Goal: Information Seeking & Learning: Find specific fact

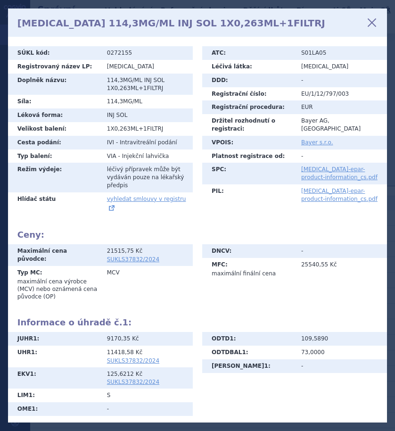
click at [372, 24] on icon at bounding box center [372, 23] width 16 height 16
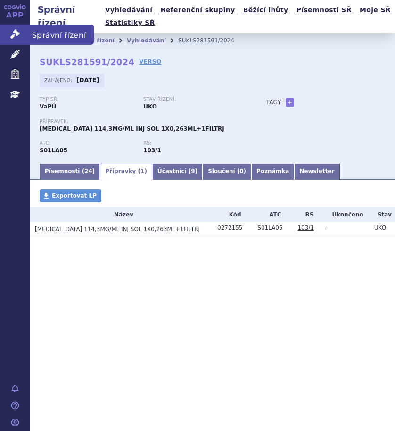
click at [49, 33] on span "Správní řízení" at bounding box center [62, 35] width 64 height 20
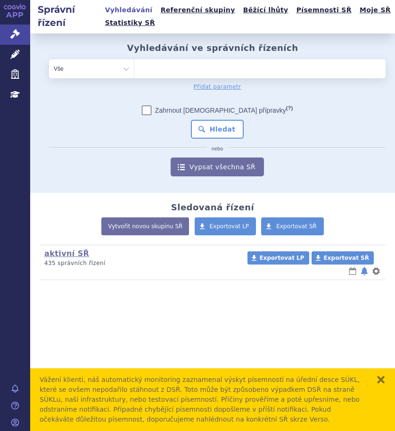
click at [208, 71] on ul at bounding box center [259, 66] width 251 height 15
click at [134, 71] on select at bounding box center [134, 68] width 0 height 19
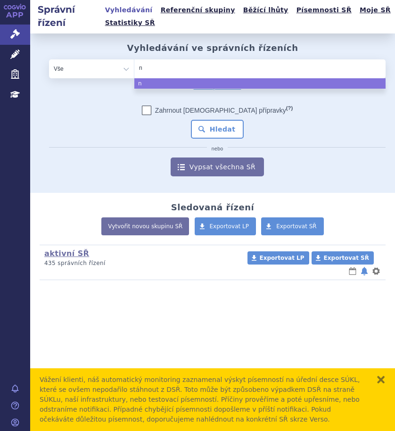
type input "nu"
type input "nub"
type input "nube"
type input "nubeq"
type input "nubeqa"
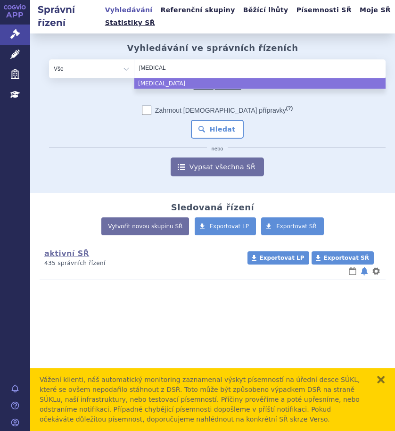
select select "nubeqa"
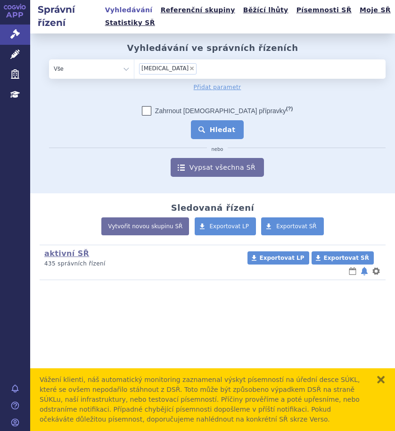
click at [225, 130] on button "Hledat" at bounding box center [217, 129] width 53 height 19
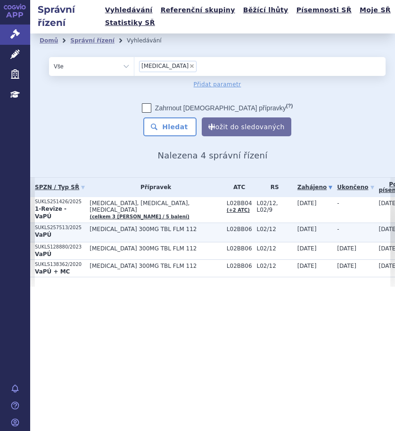
click at [298, 226] on span "30.06.2025" at bounding box center [307, 229] width 19 height 7
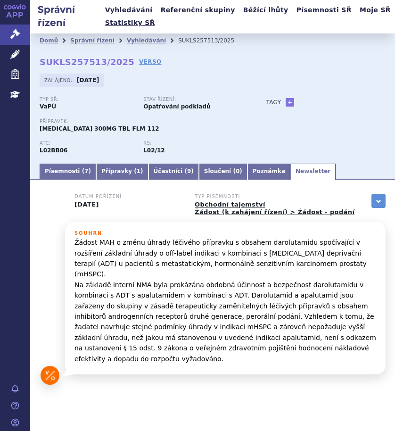
click at [298, 263] on p "Žádost MAH o změnu úhrady léčivého přípravku s obsahem darolutamidu spočívající…" at bounding box center [226, 300] width 302 height 127
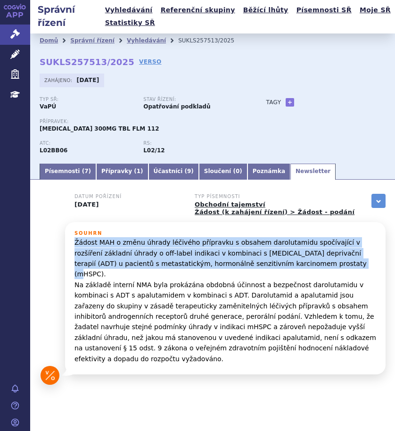
drag, startPoint x: 289, startPoint y: 263, endPoint x: 70, endPoint y: 245, distance: 219.6
click at [70, 245] on div "Souhrn Žádost MAH o změnu úhrady léčivého přípravku s obsahem darolutamidu spoč…" at bounding box center [225, 298] width 321 height 152
copy p "Žádost MAH o změnu úhrady léčivého přípravku s obsahem darolutamidu spočívající…"
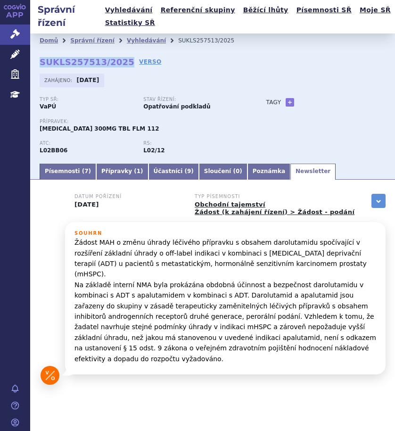
drag, startPoint x: 37, startPoint y: 61, endPoint x: 119, endPoint y: 59, distance: 82.1
click at [119, 59] on div "Domů Správní řízení Vyhledávání SUKLS257513/2025 SUKLS257513/2025 VERSO Zahájen…" at bounding box center [212, 97] width 365 height 129
copy strong "SUKLS257513/2025"
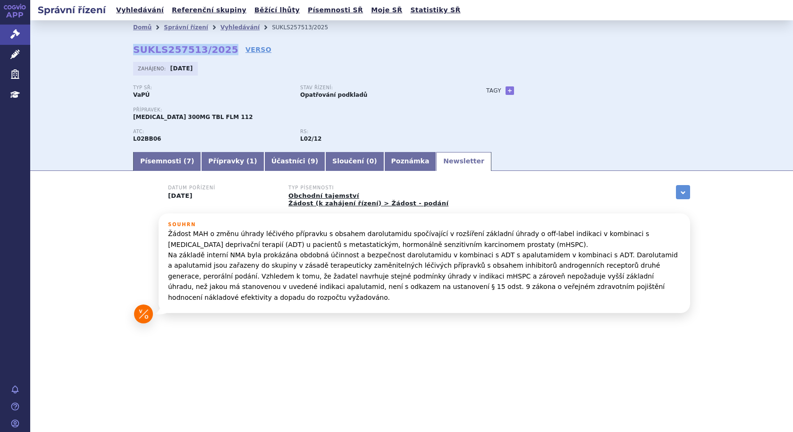
click at [15, 10] on link "APP" at bounding box center [15, 12] width 30 height 25
